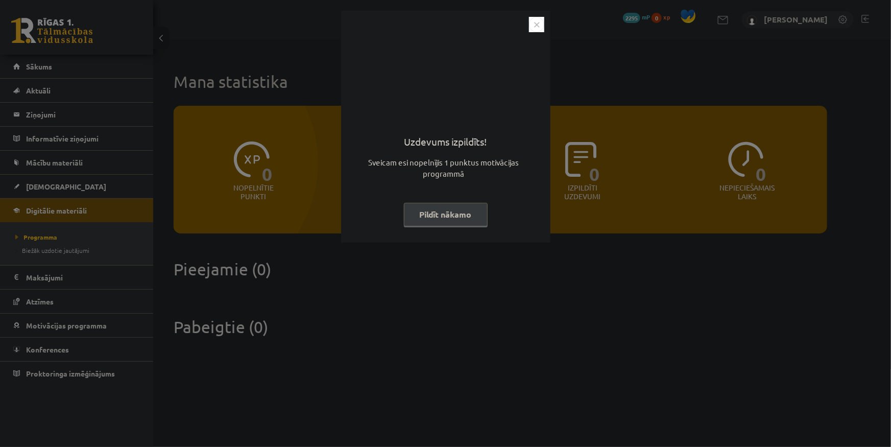
click at [529, 29] on img "Close" at bounding box center [536, 24] width 15 height 15
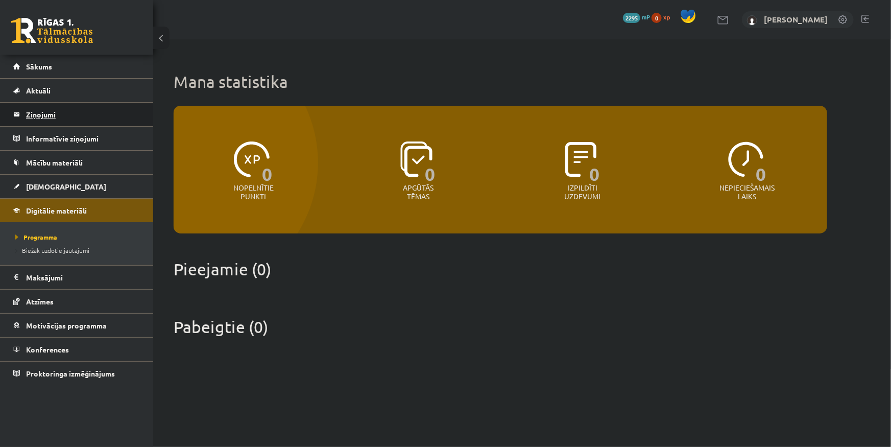
click at [44, 109] on legend "Ziņojumi 0" at bounding box center [83, 114] width 114 height 23
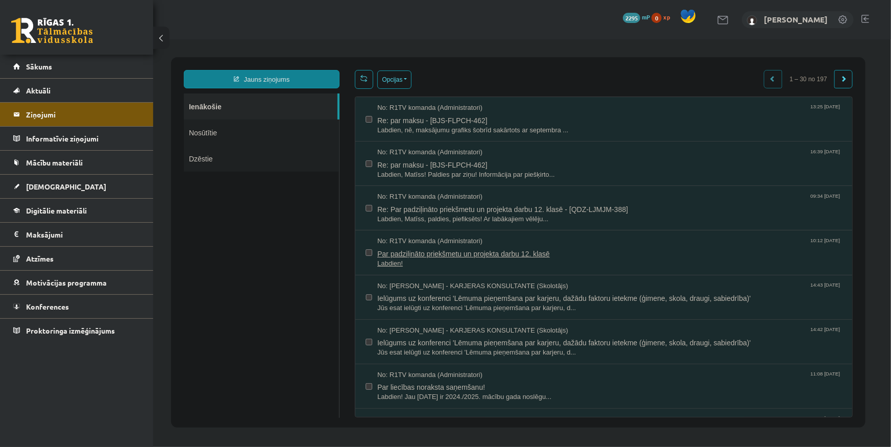
click at [400, 255] on span "Par padziļināto priekšmetu un projekta darbu 12. klasē" at bounding box center [609, 251] width 464 height 13
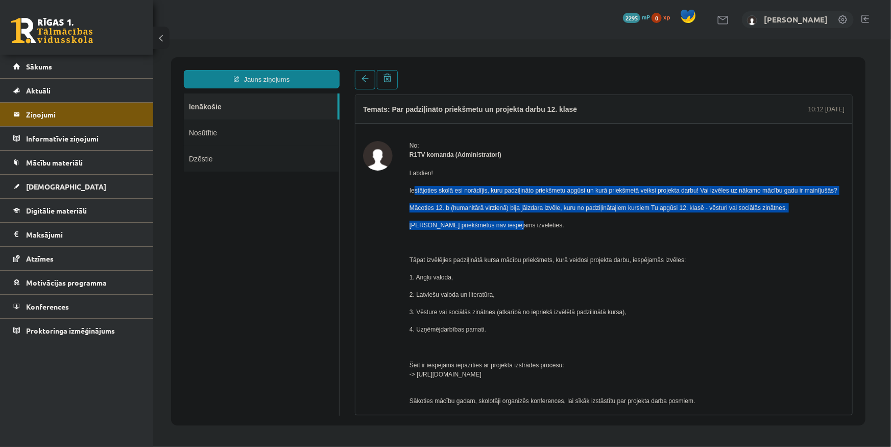
drag, startPoint x: 412, startPoint y: 185, endPoint x: 511, endPoint y: 219, distance: 104.7
click at [511, 219] on div "Labdien! Iestājoties skolā esi norādījis, kuru padziļināto priekšmetu apgūsi un…" at bounding box center [623, 308] width 428 height 298
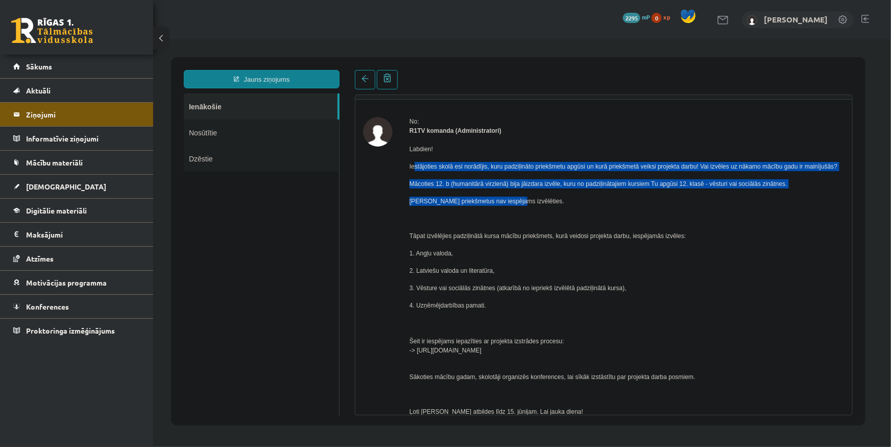
scroll to position [46, 0]
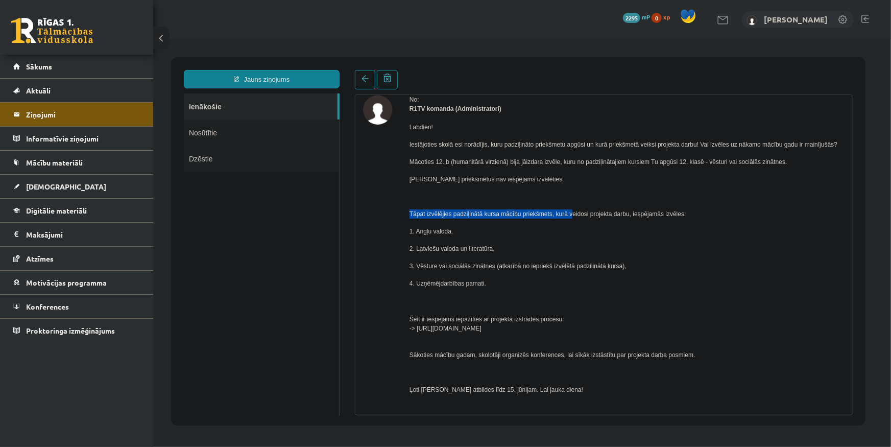
drag, startPoint x: 403, startPoint y: 210, endPoint x: 565, endPoint y: 214, distance: 161.8
click at [567, 214] on div "No: R1TV komanda (Administratori) Labdien! Iestājoties skolā esi norādījis, kur…" at bounding box center [602, 265] width 481 height 342
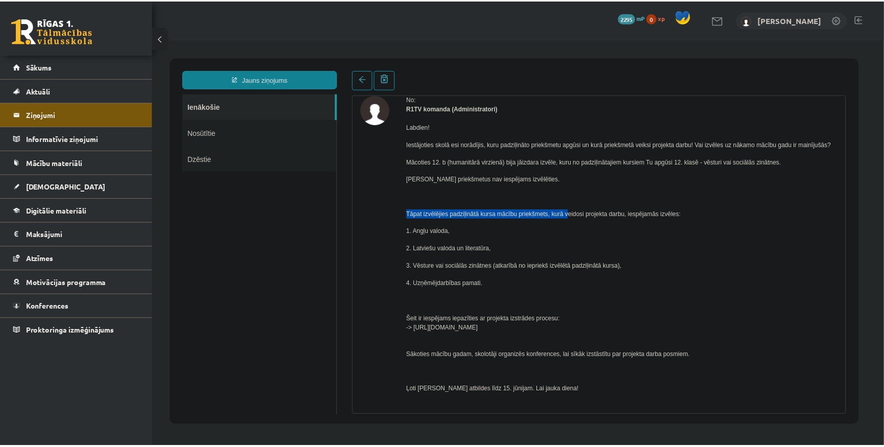
scroll to position [85, 0]
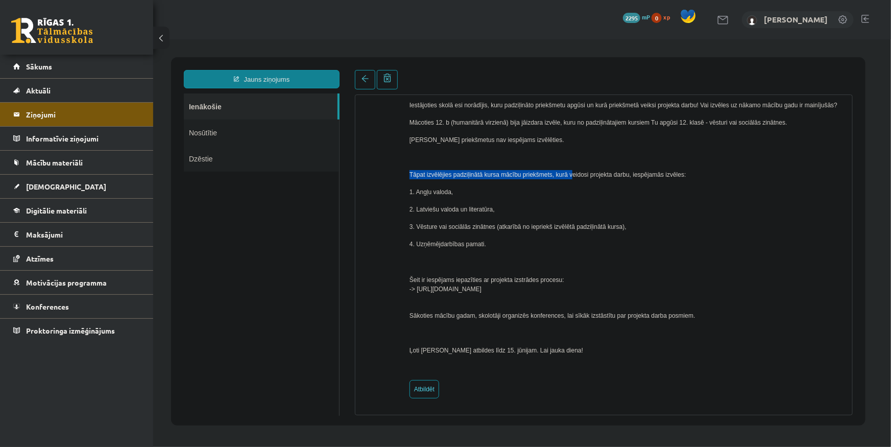
drag, startPoint x: 574, startPoint y: 288, endPoint x: 417, endPoint y: 287, distance: 157.2
click at [417, 287] on p "Šeit ir iespējams iepazīties ar projekta izstrādes procesu: -> [URL][DOMAIN_NAM…" at bounding box center [623, 274] width 428 height 37
copy span "[URL][DOMAIN_NAME]"
click at [559, 268] on p "Šeit ir iespējams iepazīties ar projekta izstrādes procesu: -> [URL][DOMAIN_NAM…" at bounding box center [623, 274] width 428 height 37
click at [127, 280] on link "Motivācijas programma" at bounding box center [76, 281] width 127 height 23
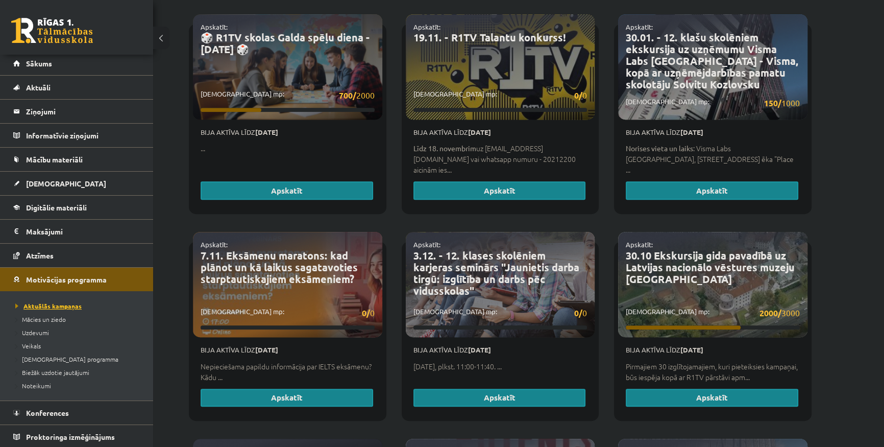
scroll to position [4, 0]
click at [75, 259] on link "Atzīmes" at bounding box center [76, 254] width 127 height 23
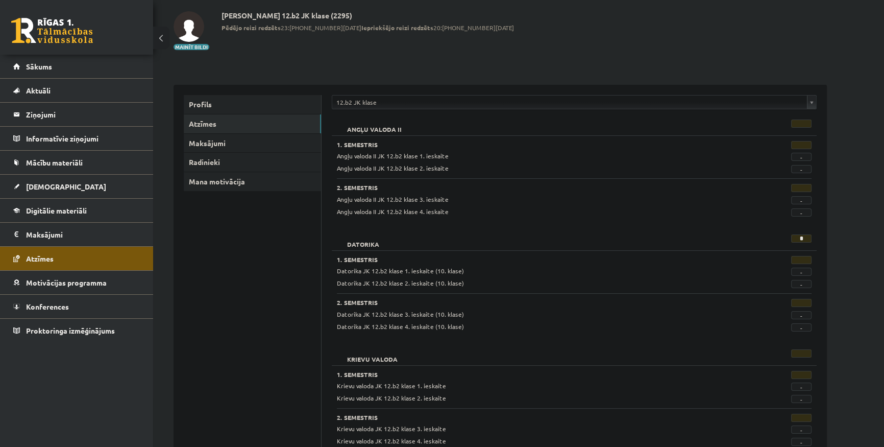
scroll to position [46, 0]
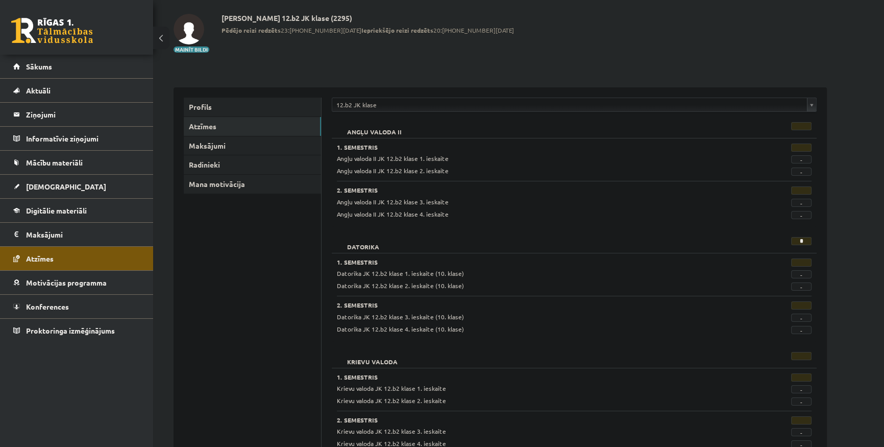
click at [789, 239] on div "*" at bounding box center [778, 244] width 82 height 14
click at [721, 241] on div "Datorika" at bounding box center [533, 244] width 408 height 14
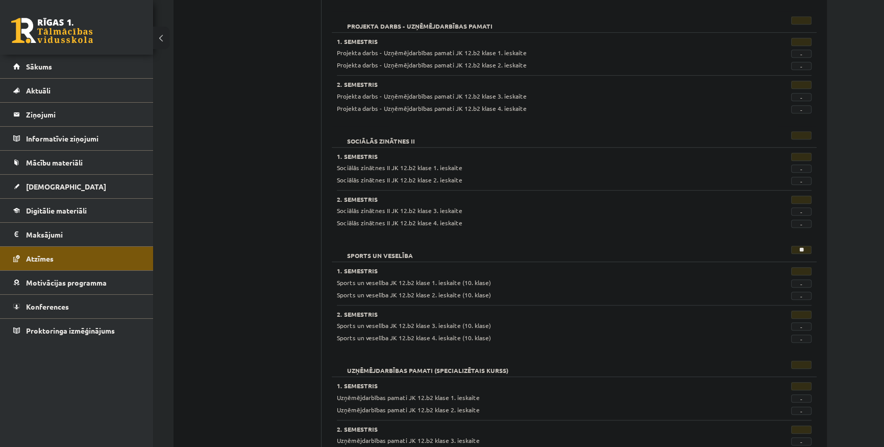
scroll to position [742, 0]
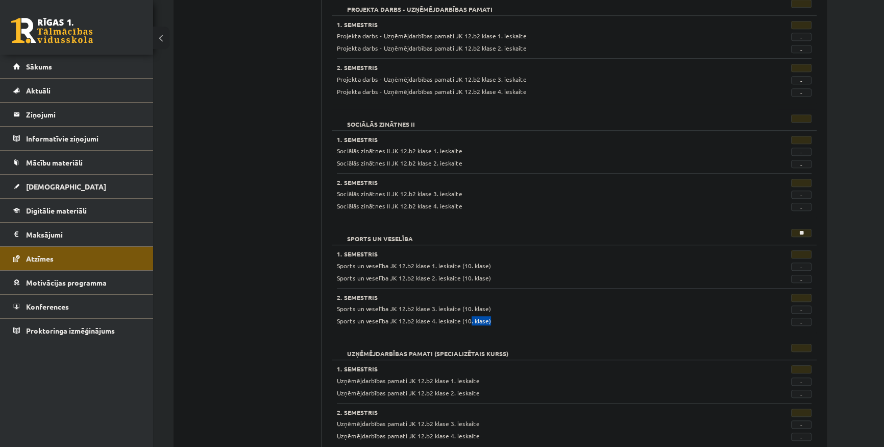
drag, startPoint x: 483, startPoint y: 320, endPoint x: 469, endPoint y: 317, distance: 14.6
click at [454, 317] on span "Sports un veselība JK 12.b2 klase 4. ieskaite (10. klase)" at bounding box center [414, 320] width 154 height 8
click at [487, 316] on div "Sports un veselība JK 12.b2 klase 4. ieskaite (10. klase)" at bounding box center [533, 321] width 408 height 10
click at [459, 294] on h3 "2. Semestris" at bounding box center [533, 296] width 393 height 7
drag, startPoint x: 482, startPoint y: 278, endPoint x: 463, endPoint y: 275, distance: 19.2
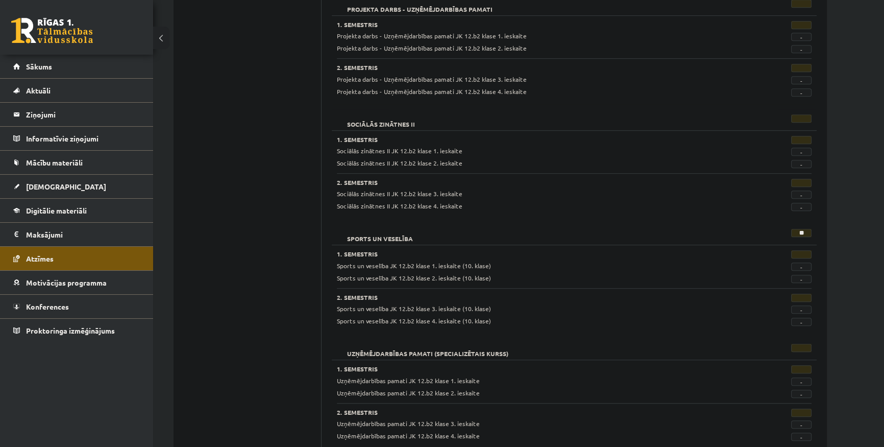
click at [464, 275] on span "Sports un veselība JK 12.b2 klase 2. ieskaite (10. klase)" at bounding box center [414, 278] width 154 height 8
drag, startPoint x: 492, startPoint y: 264, endPoint x: 453, endPoint y: 262, distance: 39.3
click at [455, 262] on div "Sports un veselība JK 12.b2 klase 1. ieskaite (10. klase)" at bounding box center [533, 266] width 408 height 10
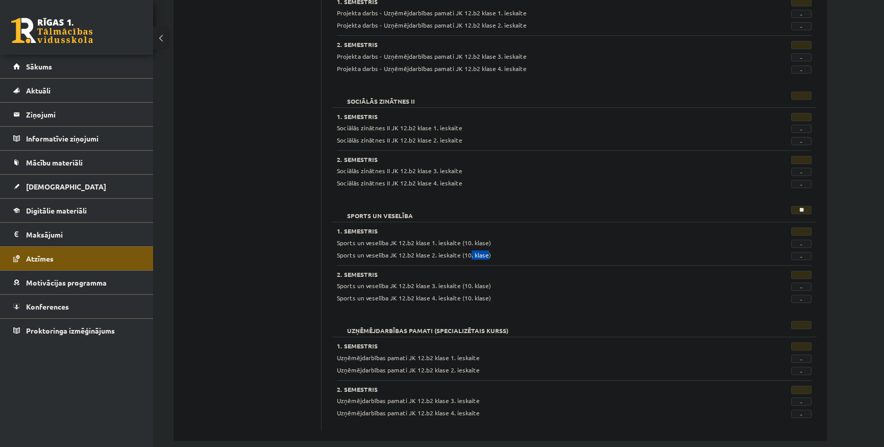
scroll to position [778, 0]
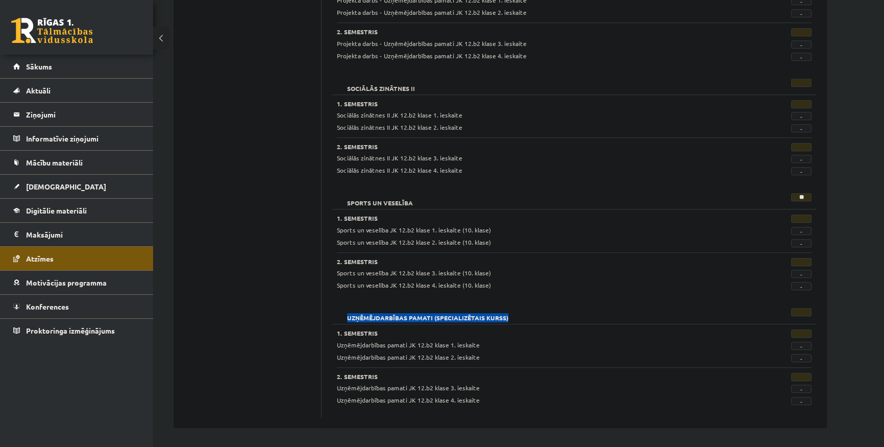
drag, startPoint x: 335, startPoint y: 317, endPoint x: 510, endPoint y: 316, distance: 174.5
click at [510, 316] on div "Uzņēmējdarbības pamati (Specializētais kurss) 1. Semestris Uzņēmējdarbības pama…" at bounding box center [574, 358] width 485 height 110
click at [510, 316] on h2 "Uzņēmējdarbības pamati (Specializētais kurss)" at bounding box center [428, 313] width 182 height 10
click at [401, 343] on span "Uzņēmējdarbības pamati JK 12.b2 klase 1. ieskaite" at bounding box center [408, 344] width 143 height 8
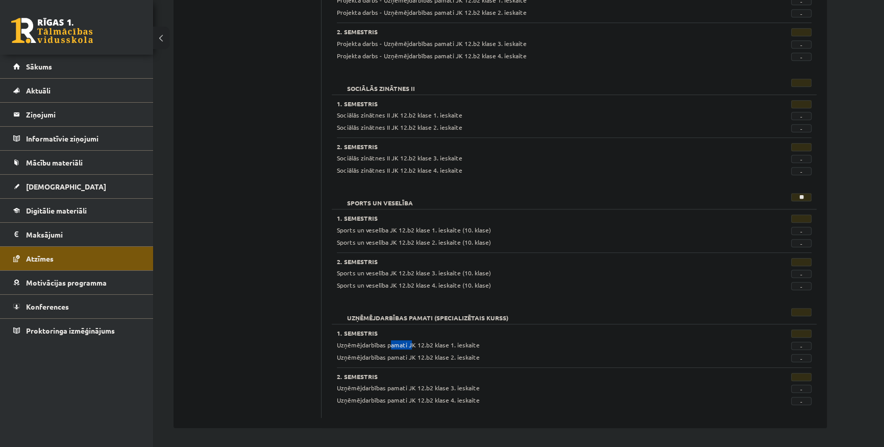
click at [401, 343] on span "Uzņēmējdarbības pamati JK 12.b2 klase 1. ieskaite" at bounding box center [408, 344] width 143 height 8
click at [400, 356] on span "Uzņēmējdarbības pamati JK 12.b2 klase 2. ieskaite" at bounding box center [408, 357] width 143 height 8
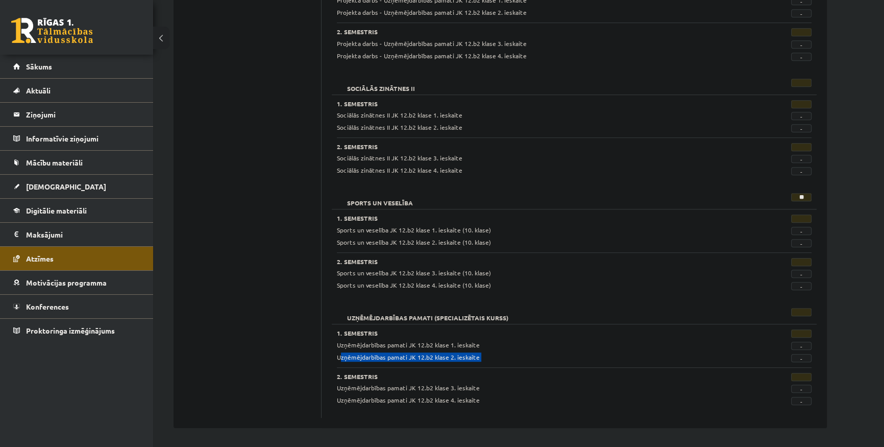
click at [414, 353] on span "Uzņēmējdarbības pamati JK 12.b2 klase 2. ieskaite" at bounding box center [408, 357] width 143 height 8
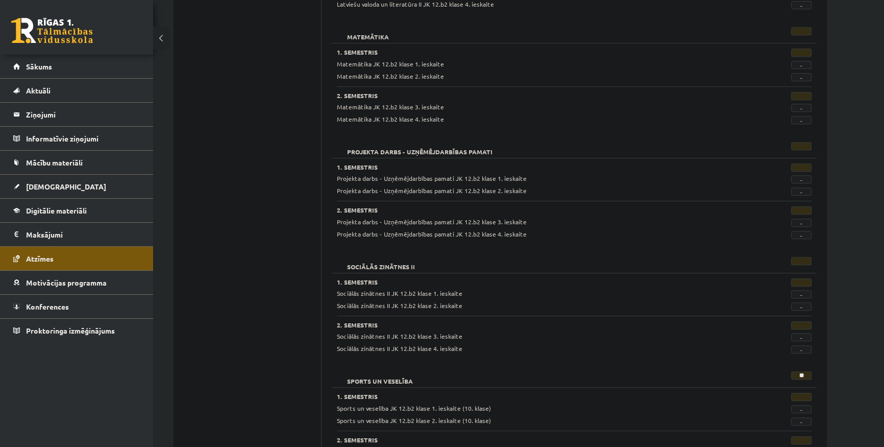
scroll to position [546, 0]
